Goal: Check status

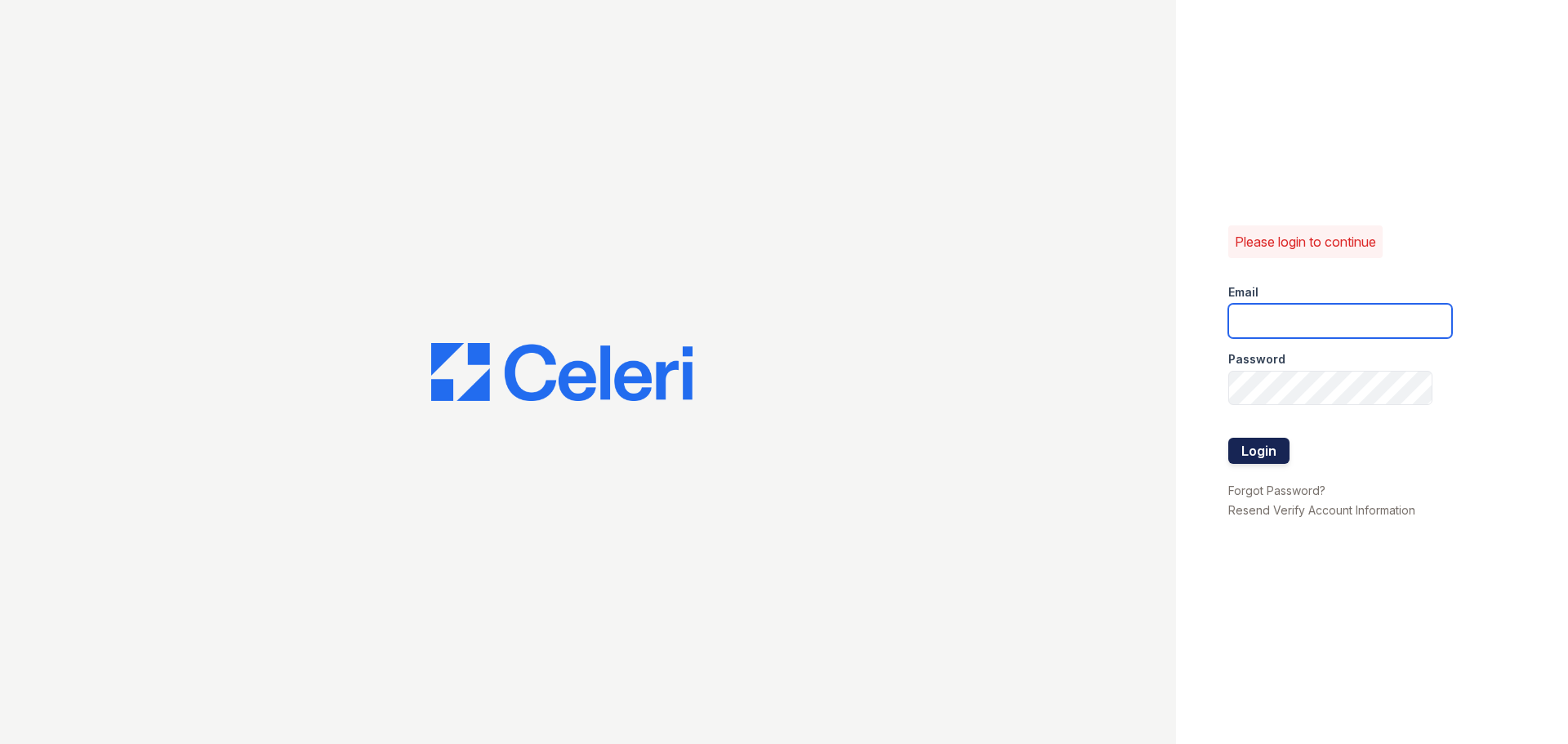
type input "lamirada2@cafmanagement.com"
click at [1246, 448] on button "Login" at bounding box center [1258, 450] width 61 height 26
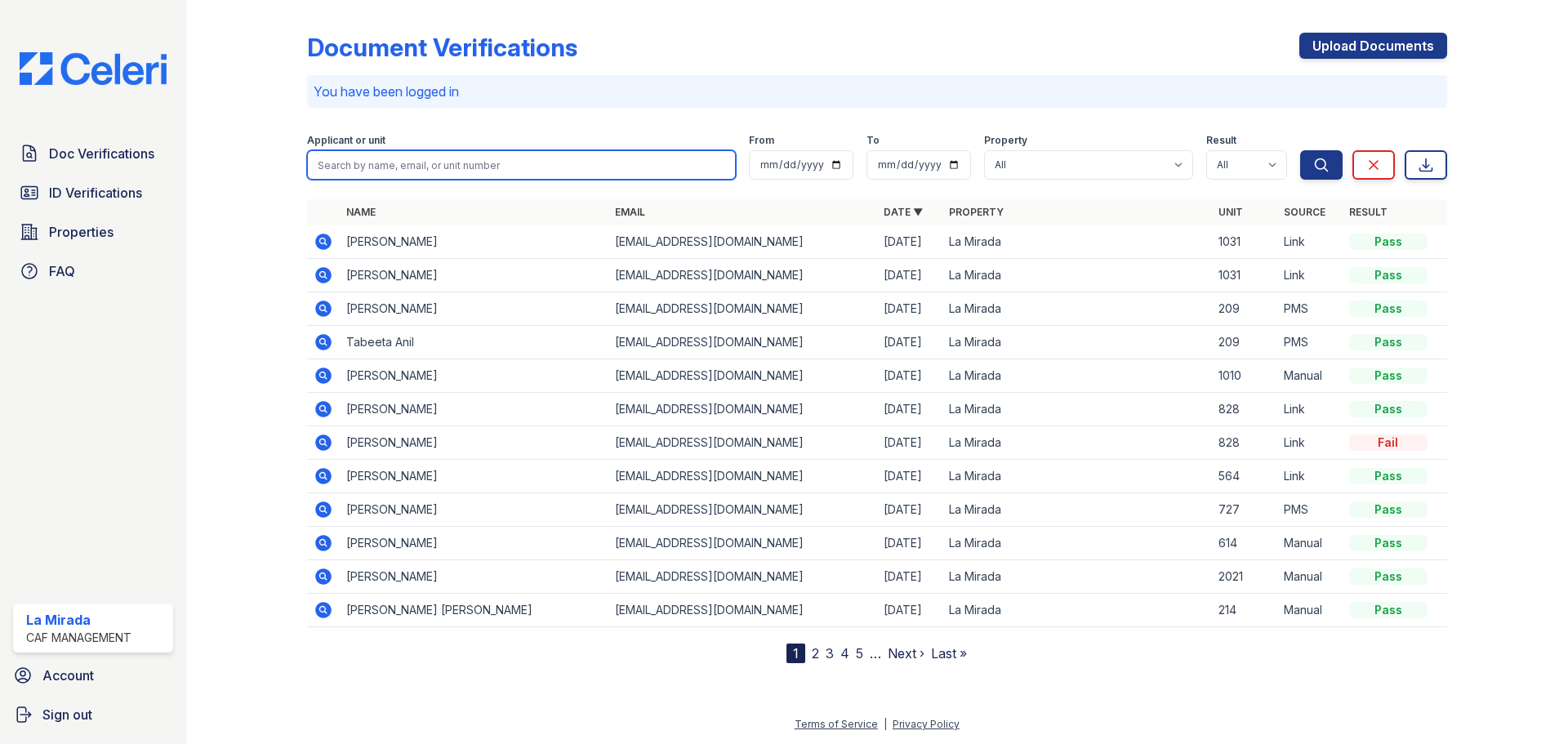
click at [487, 170] on input "search" at bounding box center [522, 164] width 429 height 29
type input "samara"
click at [1300, 150] on button "Search" at bounding box center [1321, 164] width 43 height 29
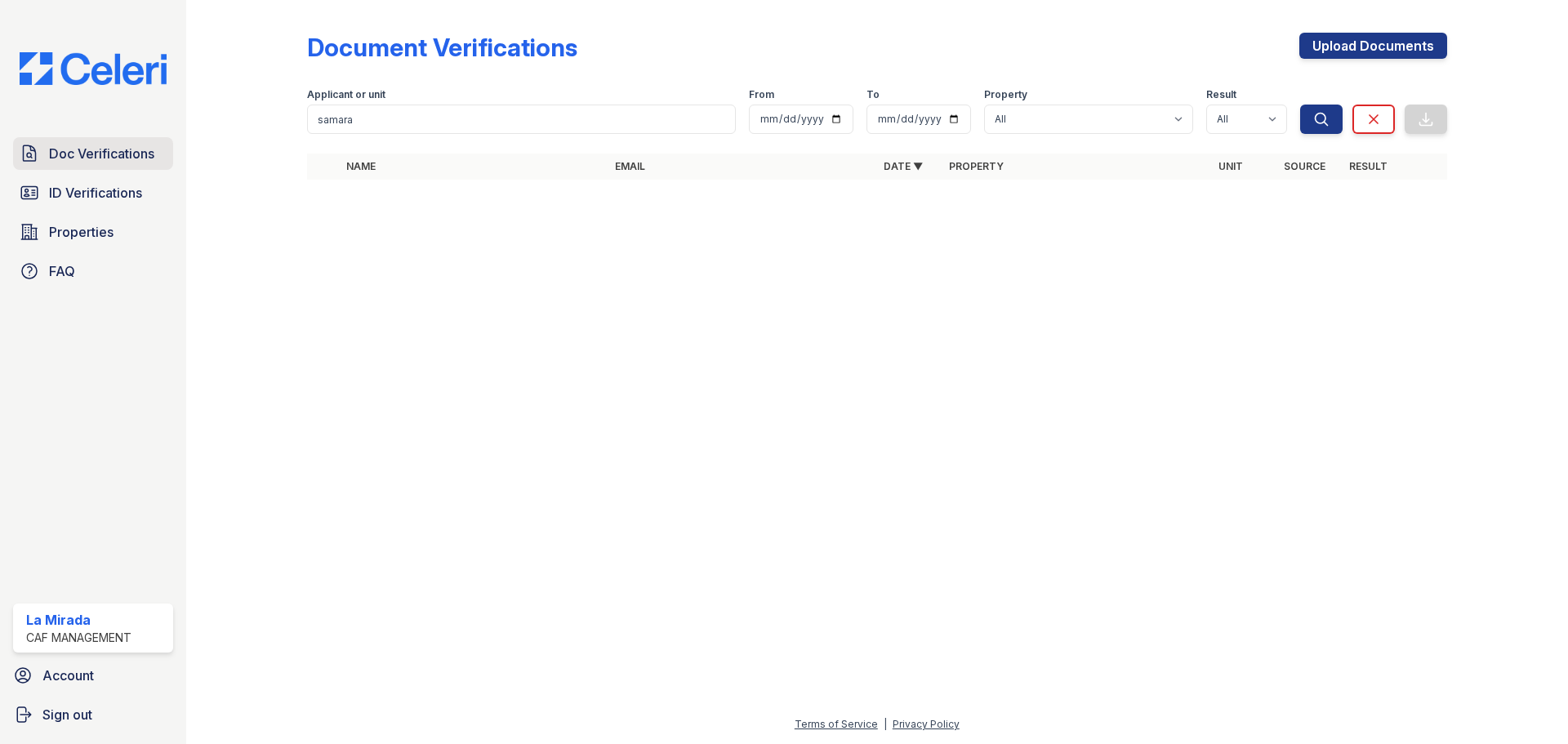
click at [133, 153] on span "Doc Verifications" at bounding box center [102, 153] width 105 height 19
